Goal: Information Seeking & Learning: Learn about a topic

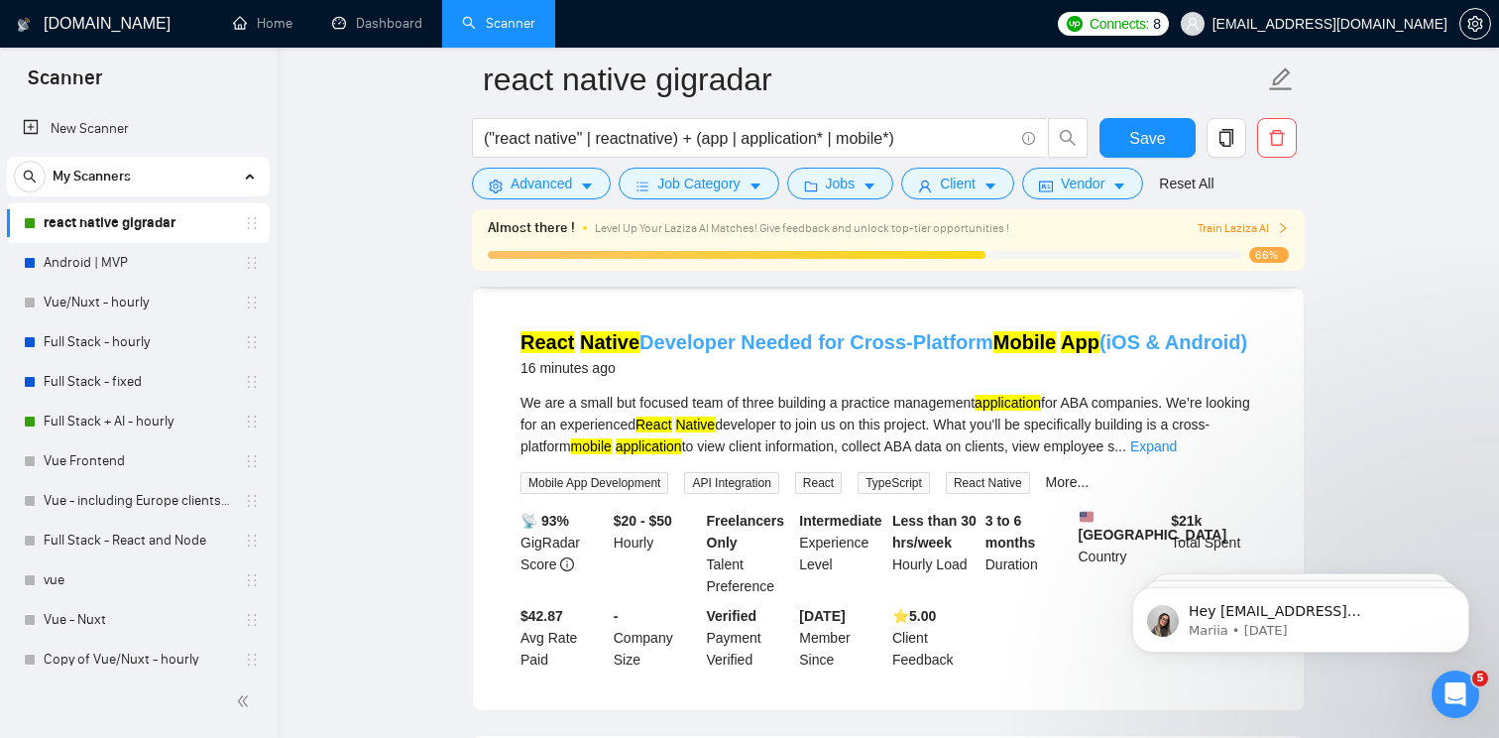
click at [728, 345] on link "React Native Developer Needed for Cross-Platform Mobile App (iOS & Android)" at bounding box center [883, 342] width 727 height 22
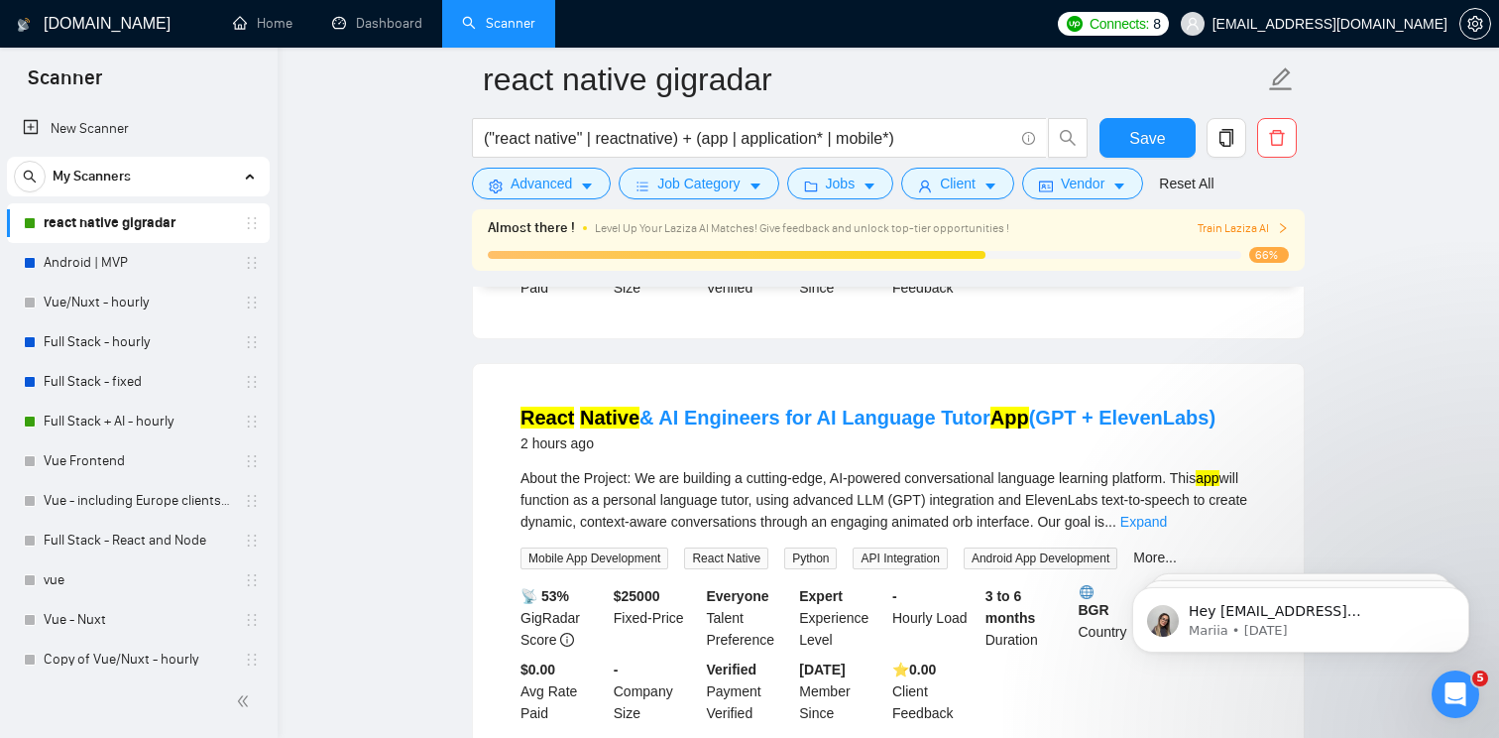
scroll to position [563, 0]
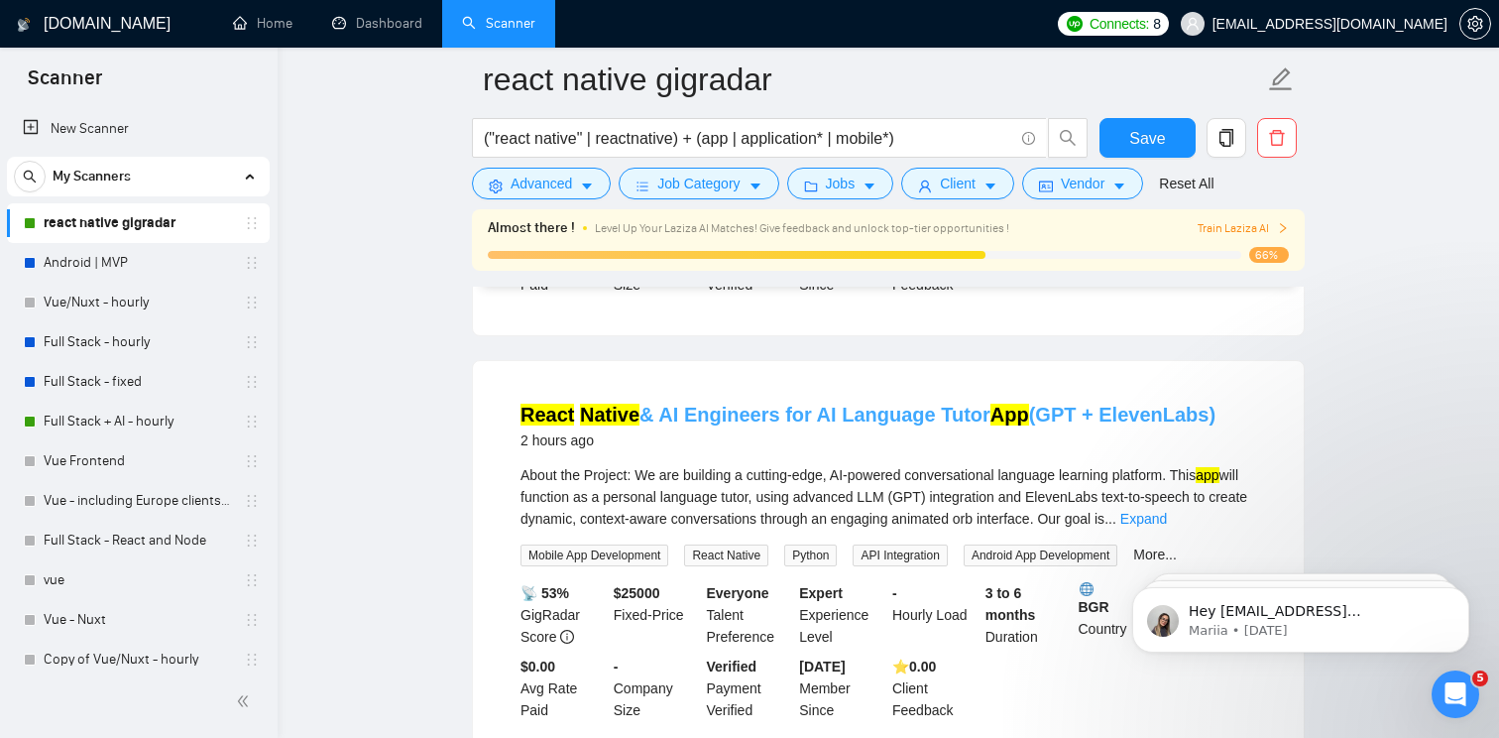
click at [782, 413] on link "React Native & AI Engineers for AI Language Tutor App (GPT + ElevenLabs)" at bounding box center [867, 414] width 695 height 22
click at [97, 269] on link "Android | MVP" at bounding box center [138, 263] width 188 height 40
